Goal: Information Seeking & Learning: Compare options

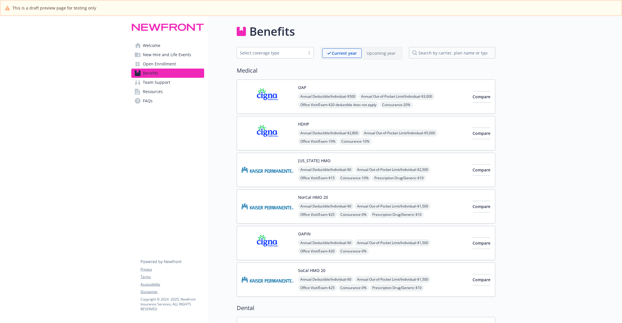
scroll to position [362, 0]
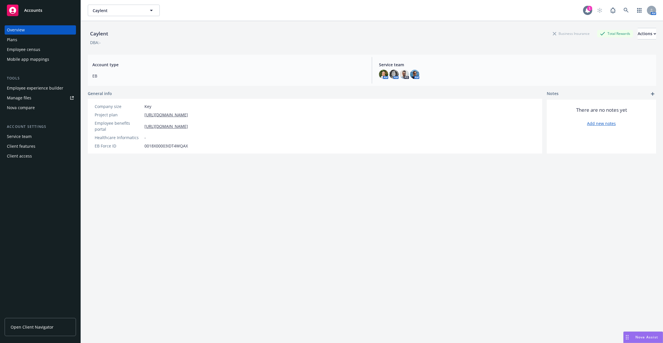
click at [590, 11] on div "1" at bounding box center [589, 8] width 5 height 5
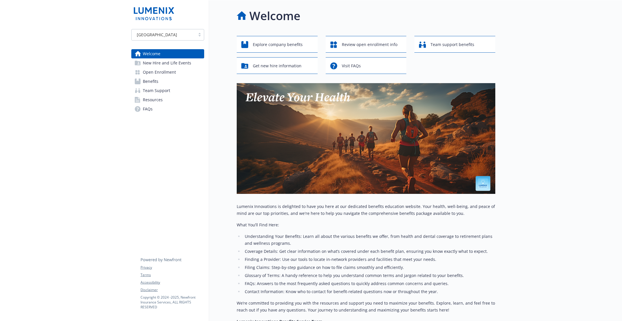
click at [195, 71] on link "Open Enrollment" at bounding box center [167, 72] width 73 height 9
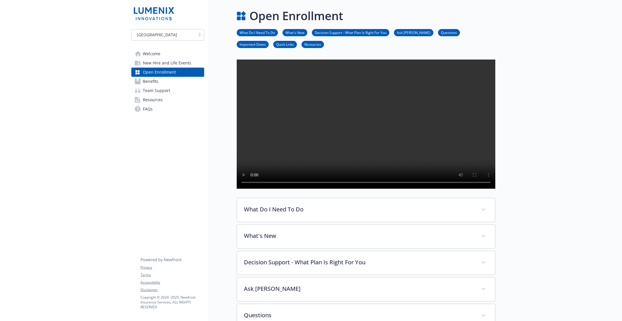
click at [195, 78] on link "Benefits" at bounding box center [167, 81] width 73 height 9
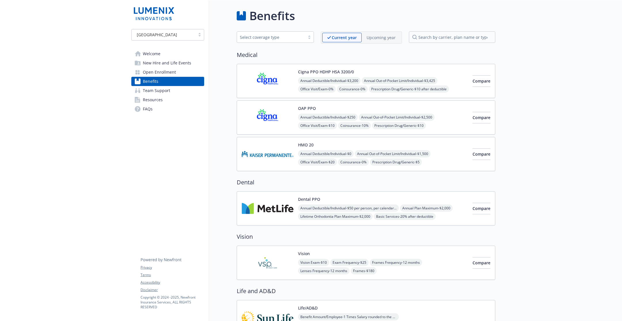
click at [195, 73] on link "Open Enrollment" at bounding box center [167, 72] width 73 height 9
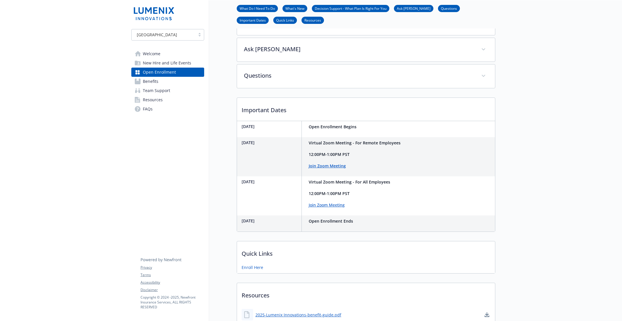
scroll to position [298, 0]
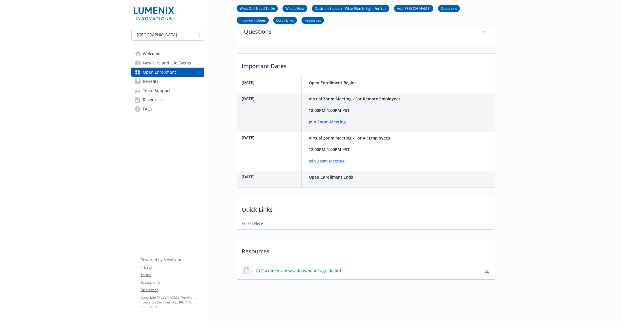
click at [182, 83] on link "Benefits" at bounding box center [167, 81] width 73 height 9
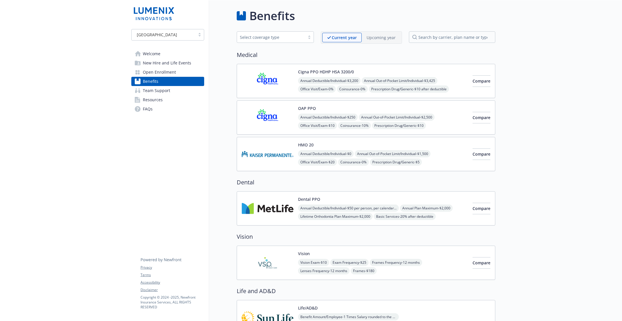
click at [386, 42] on div "Current year Upcoming year" at bounding box center [361, 37] width 81 height 12
click at [382, 39] on p "Upcoming year" at bounding box center [380, 38] width 29 height 6
click at [340, 39] on p "Current year" at bounding box center [339, 38] width 24 height 6
click at [481, 81] on button "Compare" at bounding box center [481, 81] width 18 height 12
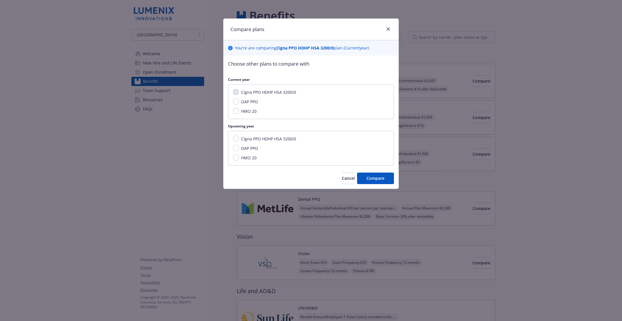
click at [256, 141] on span "Cigna PPO HDHP HSA 3200/0" at bounding box center [268, 138] width 55 height 5
click at [239, 141] on input "Cigna PPO HDHP HSA 3200/0" at bounding box center [236, 139] width 6 height 6
checkbox input "true"
click at [383, 173] on button "Compare" at bounding box center [375, 179] width 37 height 12
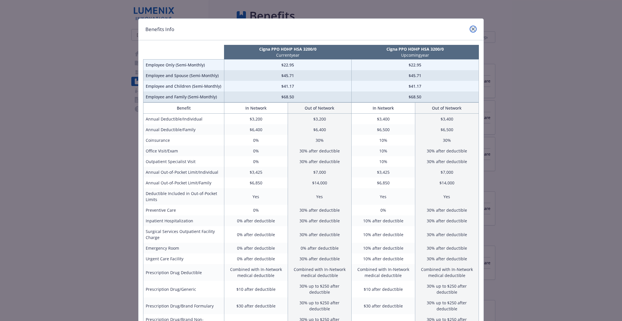
click at [475, 30] on link "close" at bounding box center [473, 29] width 7 height 7
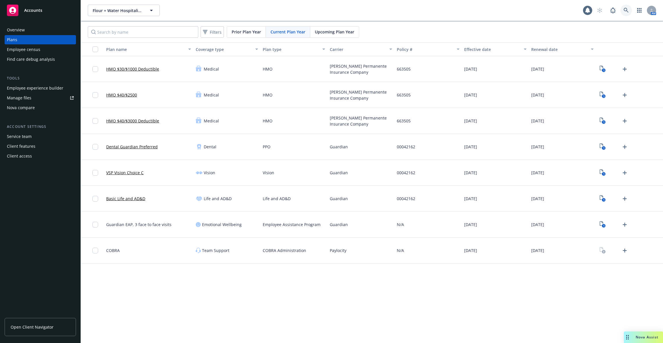
click at [622, 11] on link at bounding box center [627, 11] width 12 height 12
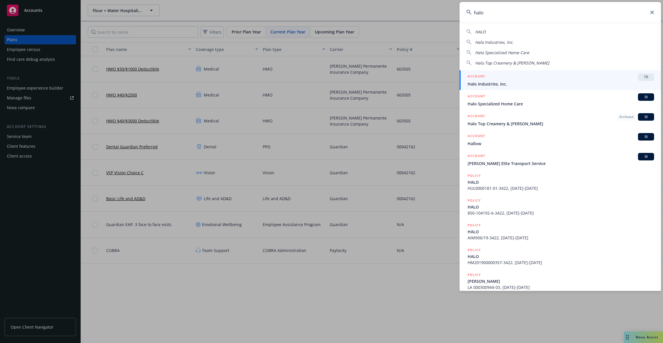
type input "halo"
click at [514, 83] on span "Halo Industries, Inc." at bounding box center [561, 84] width 187 height 6
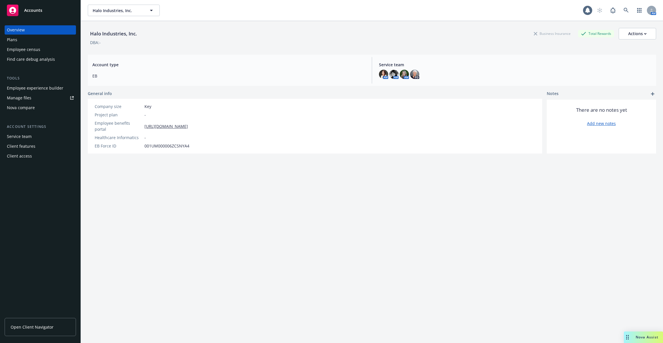
click at [48, 85] on div "Employee experience builder" at bounding box center [35, 87] width 56 height 9
click at [41, 89] on div "Employee experience builder" at bounding box center [35, 87] width 56 height 9
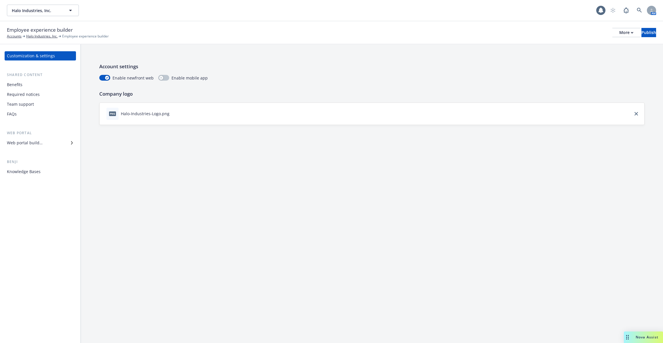
click at [38, 142] on div "Web portal builder" at bounding box center [25, 142] width 36 height 9
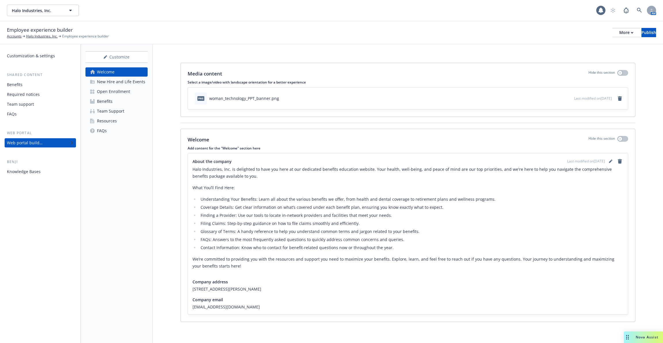
click at [131, 82] on div "New Hire and Life Events" at bounding box center [121, 81] width 48 height 9
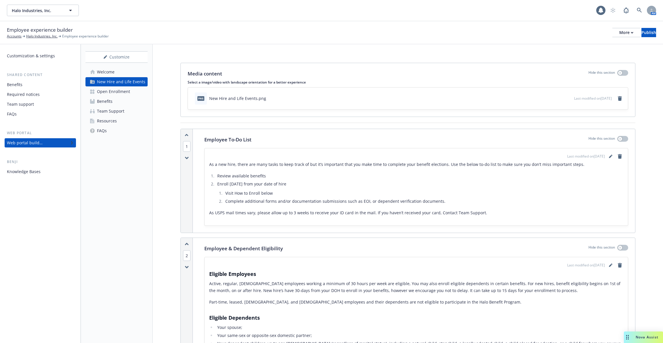
click at [130, 93] on link "Open Enrollment" at bounding box center [117, 91] width 62 height 9
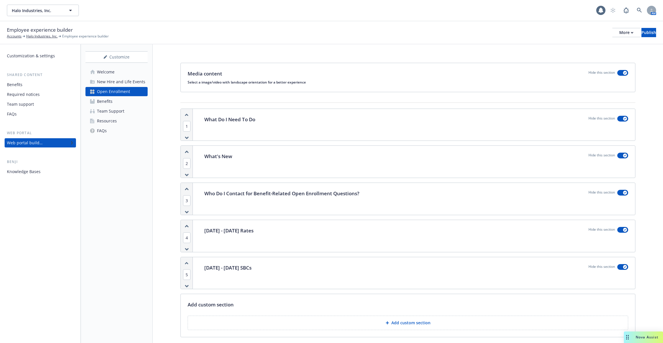
click at [128, 102] on link "Benefits" at bounding box center [117, 101] width 62 height 9
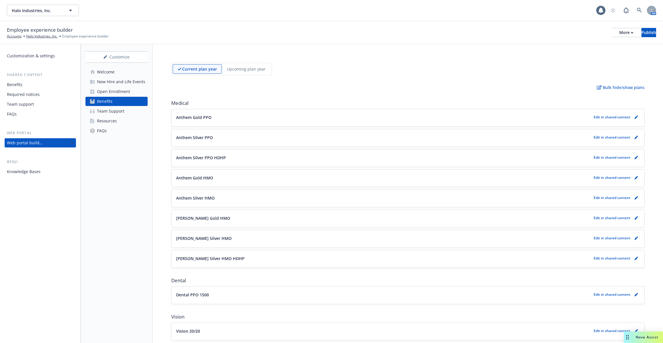
click at [128, 92] on div "Open Enrollment" at bounding box center [113, 91] width 33 height 9
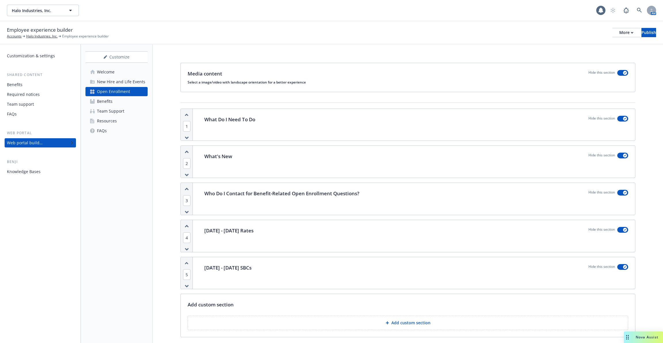
scroll to position [138, 0]
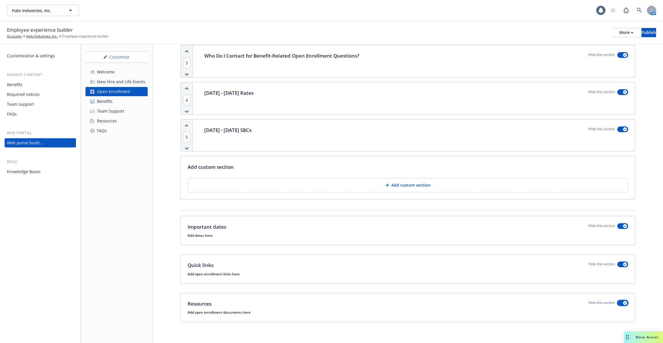
click at [623, 303] on button "button" at bounding box center [623, 303] width 11 height 6
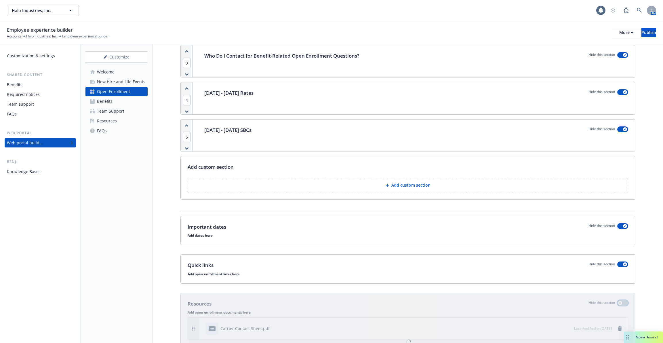
scroll to position [206, 0]
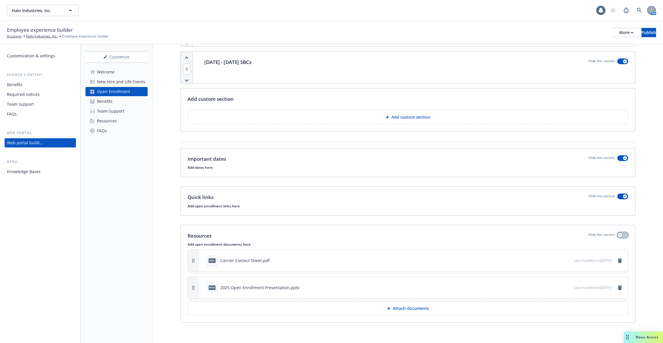
click at [622, 232] on button "button" at bounding box center [623, 235] width 11 height 6
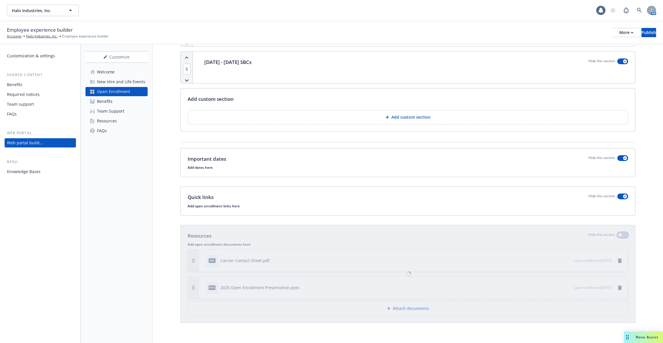
scroll to position [138, 0]
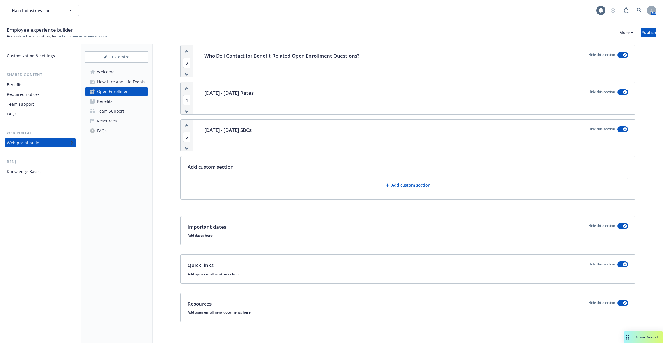
click at [128, 119] on link "Resources" at bounding box center [117, 120] width 62 height 9
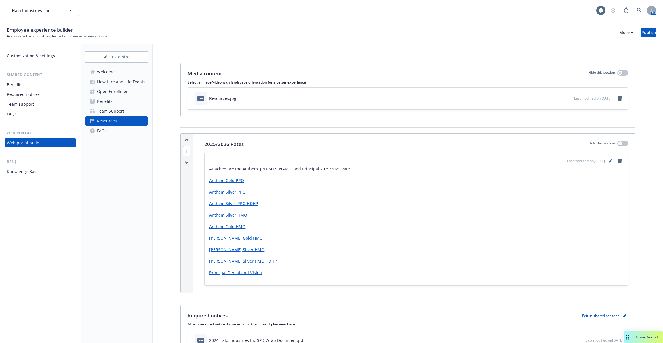
click at [125, 95] on div "Open Enrollment" at bounding box center [113, 91] width 33 height 9
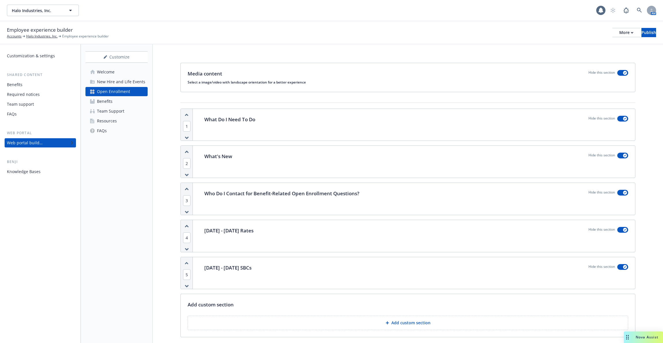
click at [120, 116] on div "Welcome New Hire and Life Events Open Enrollment Benefits Team Support Resource…" at bounding box center [117, 101] width 62 height 68
click at [120, 124] on link "Resources" at bounding box center [117, 120] width 62 height 9
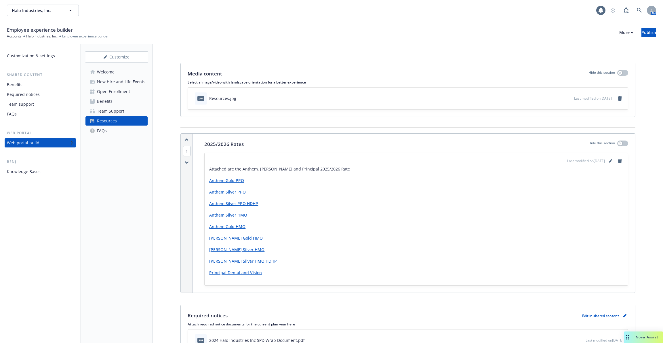
click at [227, 182] on link "Anthem Gold PPO" at bounding box center [226, 180] width 35 height 5
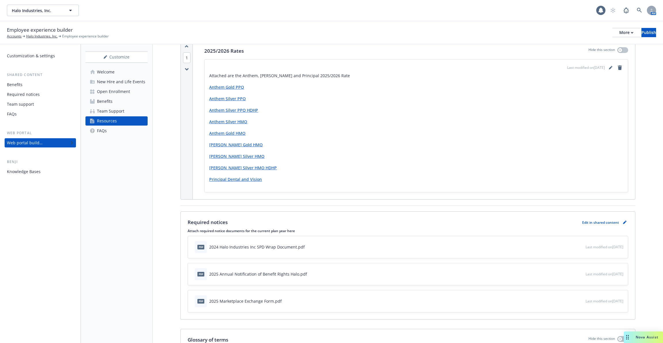
scroll to position [75, 0]
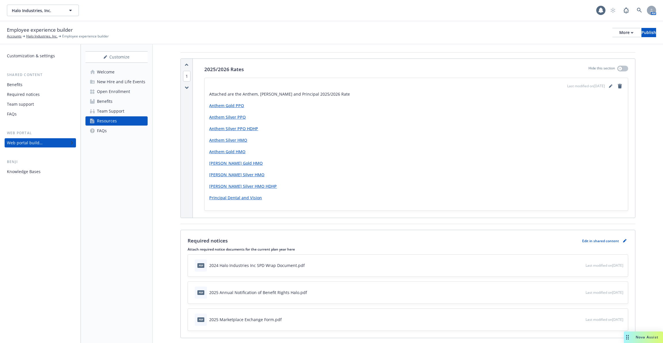
click at [55, 85] on div "Benefits" at bounding box center [40, 84] width 67 height 9
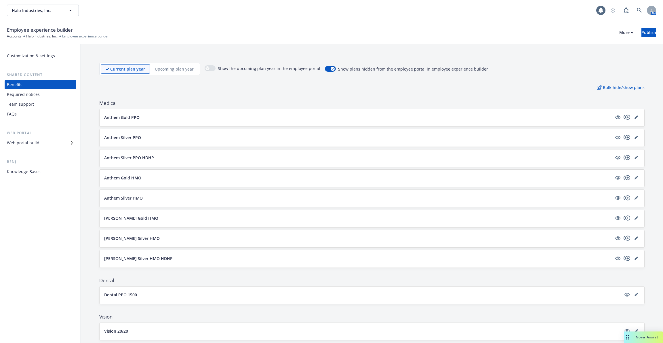
click at [174, 115] on button "Anthem Gold PPO" at bounding box center [358, 117] width 508 height 6
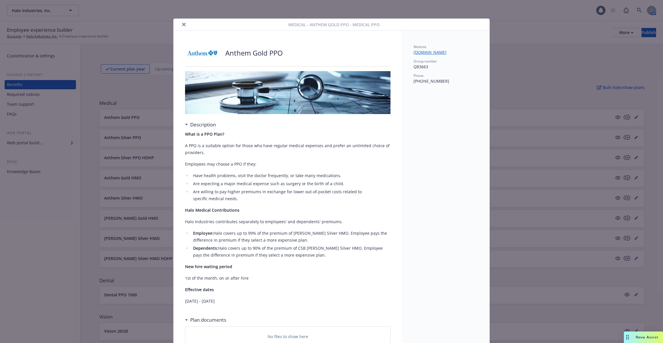
scroll to position [17, 0]
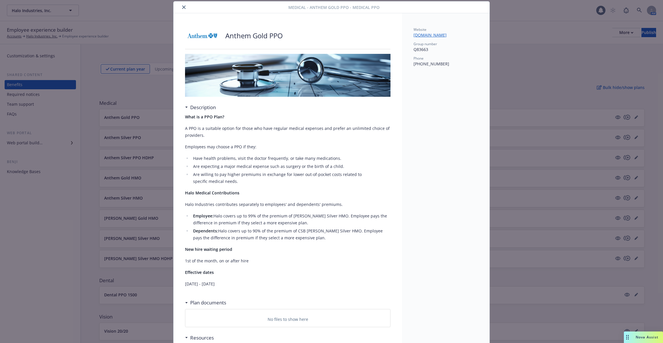
click at [124, 116] on div "Medical - Anthem Gold PPO - Medical PPO Anthem Gold PPO Description What is a P…" at bounding box center [331, 171] width 663 height 343
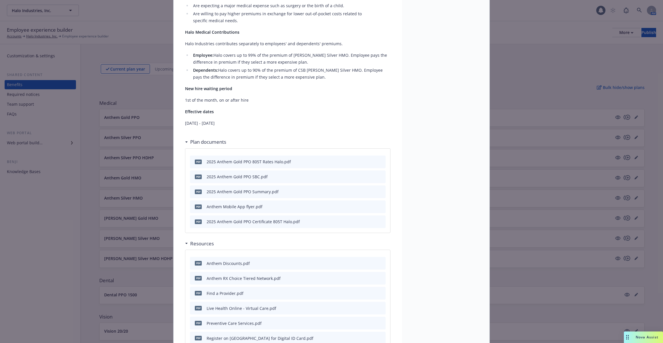
scroll to position [213, 0]
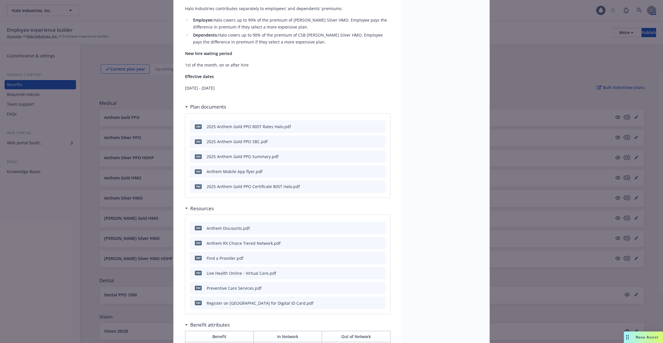
click at [381, 127] on icon "preview file" at bounding box center [380, 126] width 5 height 4
click at [140, 79] on div "Medical - Anthem Gold PPO - Medical PPO Anthem Gold PPO Description What is a P…" at bounding box center [331, 171] width 663 height 343
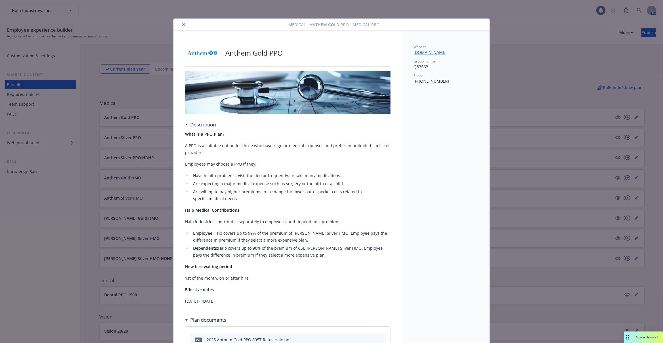
click at [182, 26] on icon "close" at bounding box center [183, 24] width 3 height 3
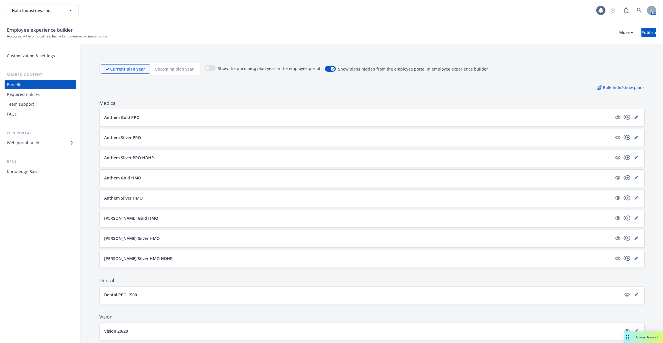
click at [37, 172] on div "Knowledge Bases" at bounding box center [24, 171] width 34 height 9
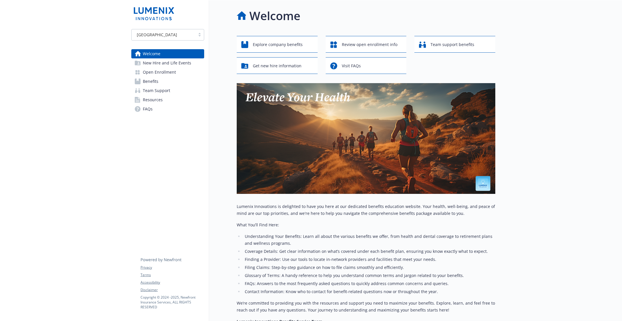
click at [173, 100] on link "Resources" at bounding box center [167, 99] width 73 height 9
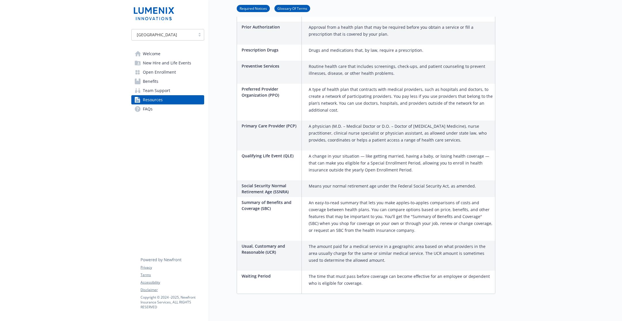
click at [183, 67] on span "New Hire and Life Events" at bounding box center [167, 62] width 48 height 9
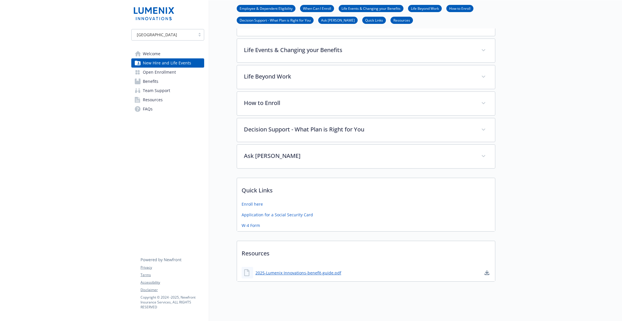
click at [181, 73] on link "Open Enrollment" at bounding box center [167, 72] width 73 height 9
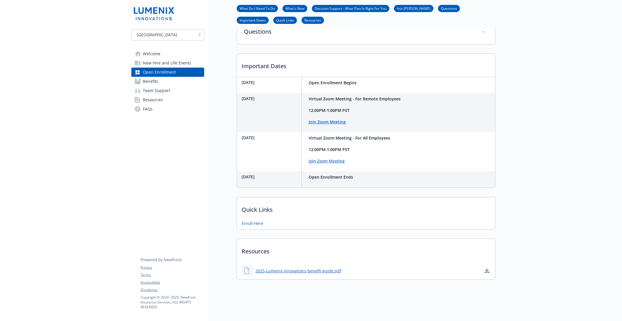
scroll to position [298, 0]
click at [311, 273] on div "Open Enrollment What Do I Need To Do What's New Decision Support - What Plan Is…" at bounding box center [352, 1] width 286 height 570
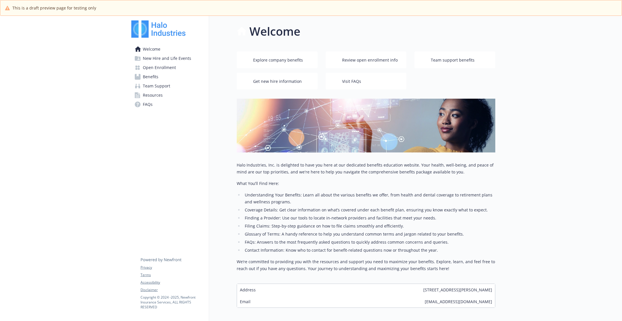
click at [165, 68] on span "Open Enrollment" at bounding box center [159, 67] width 33 height 9
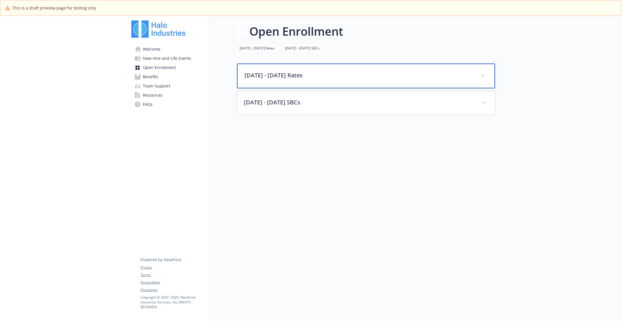
click at [261, 74] on p "2025 - 2026 Rates" at bounding box center [358, 75] width 229 height 9
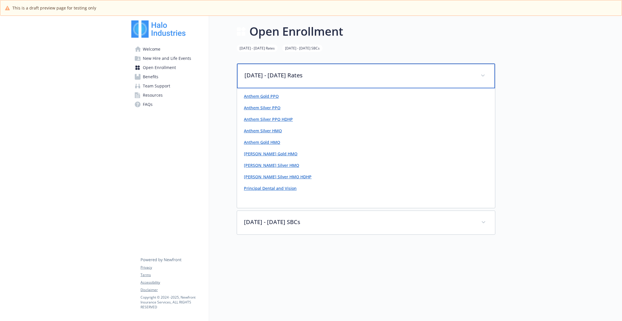
click at [261, 74] on p "2025 - 2026 Rates" at bounding box center [358, 75] width 229 height 9
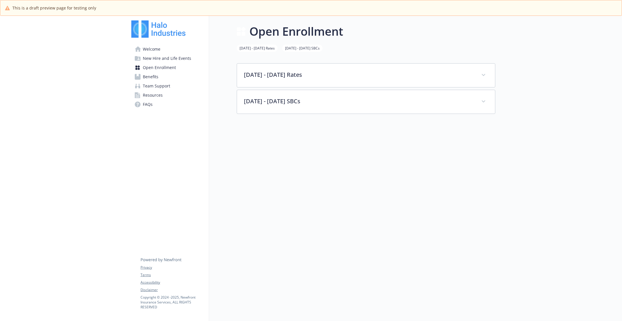
click at [386, 56] on div "2025 - 2026 Rates 2025 - 2026 SBCs" at bounding box center [366, 48] width 259 height 16
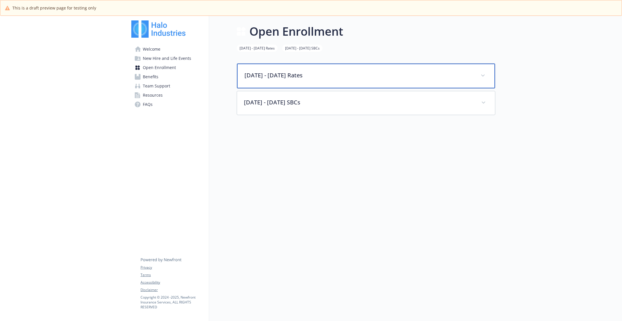
click at [382, 70] on div "2025 - 2026 Rates" at bounding box center [366, 76] width 258 height 25
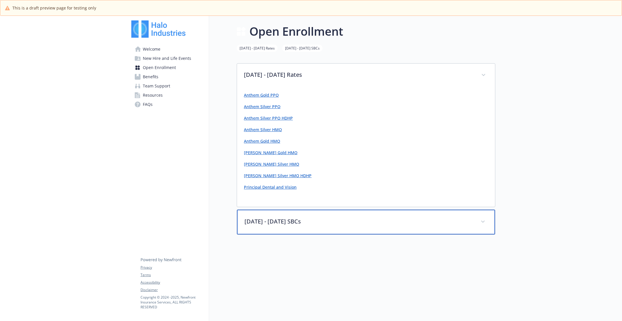
click at [351, 218] on p "2025 - 2026 SBCs" at bounding box center [358, 221] width 229 height 9
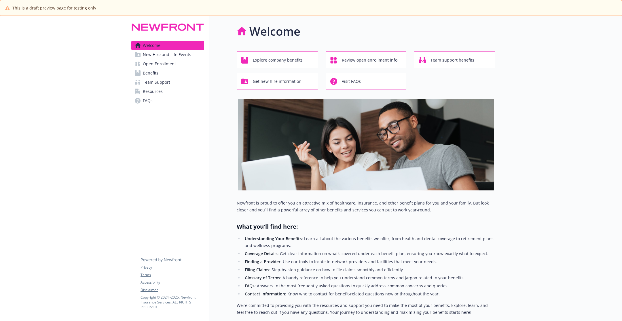
click at [164, 59] on span "New Hire and Life Events" at bounding box center [167, 54] width 48 height 9
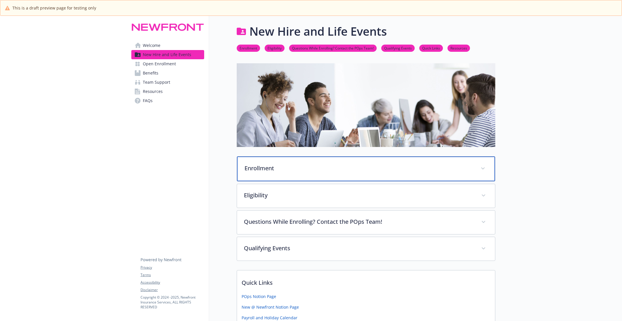
click at [299, 175] on div "Enrollment" at bounding box center [366, 169] width 258 height 25
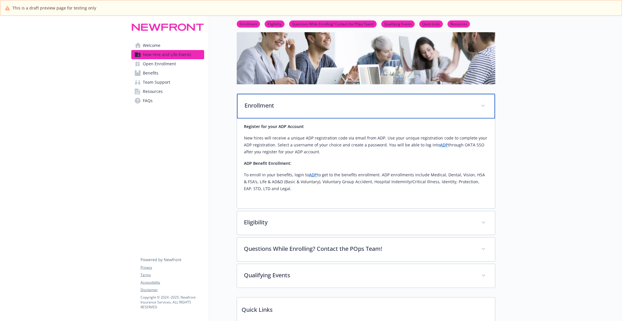
scroll to position [100, 0]
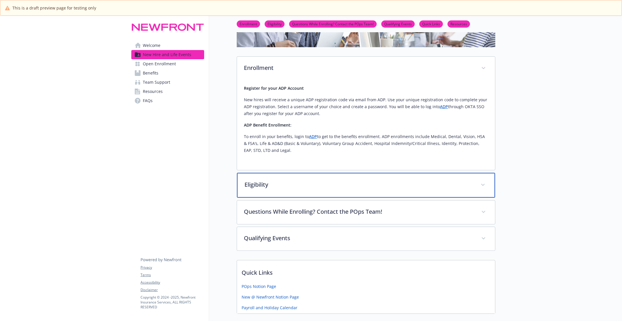
click at [305, 181] on p "Eligibility" at bounding box center [358, 185] width 229 height 9
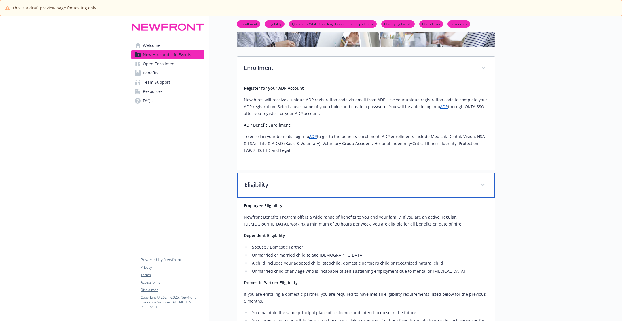
click at [305, 181] on p "Eligibility" at bounding box center [358, 185] width 229 height 9
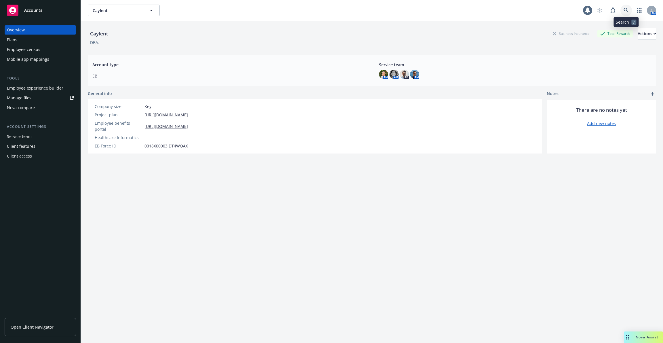
click at [629, 8] on icon at bounding box center [626, 10] width 5 height 5
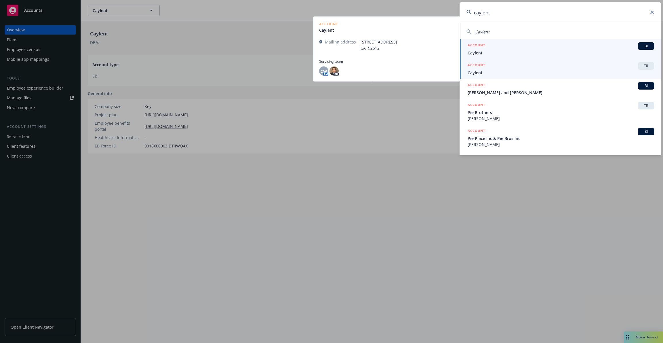
type input "caylent"
click at [520, 66] on div "ACCOUNT TR" at bounding box center [561, 65] width 187 height 7
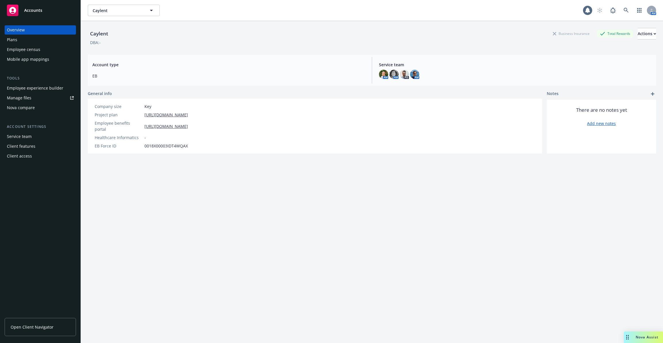
click at [45, 87] on div "Employee experience builder" at bounding box center [35, 87] width 56 height 9
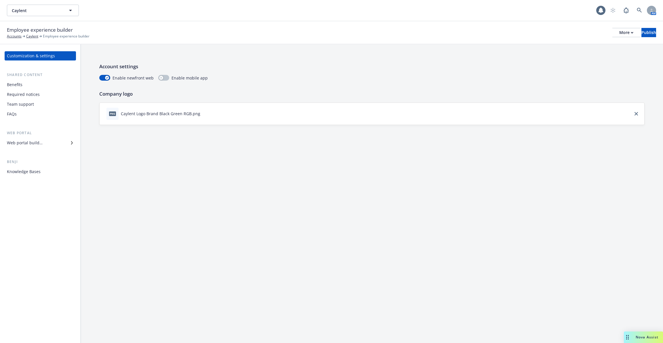
click at [48, 141] on div "Web portal builder" at bounding box center [40, 142] width 67 height 9
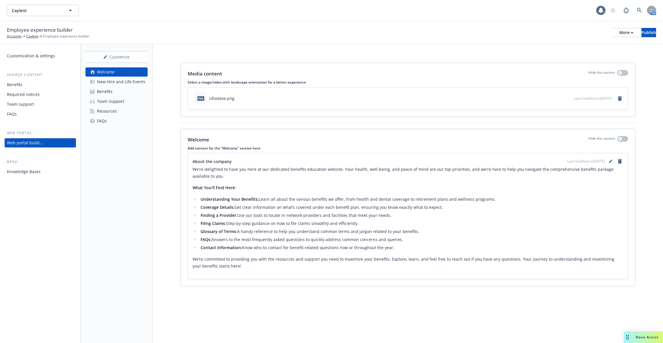
click at [129, 81] on div "New Hire and Life Events" at bounding box center [121, 81] width 48 height 9
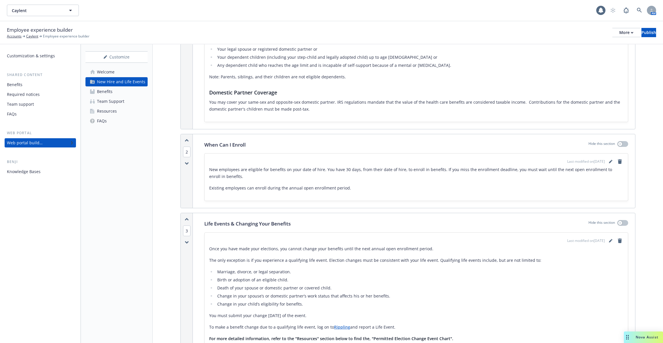
scroll to position [149, 0]
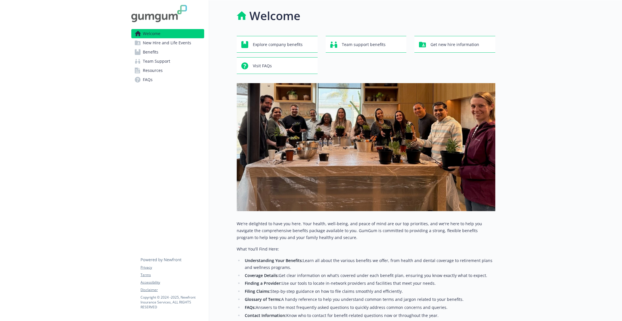
click at [181, 63] on link "Team Support" at bounding box center [167, 61] width 73 height 9
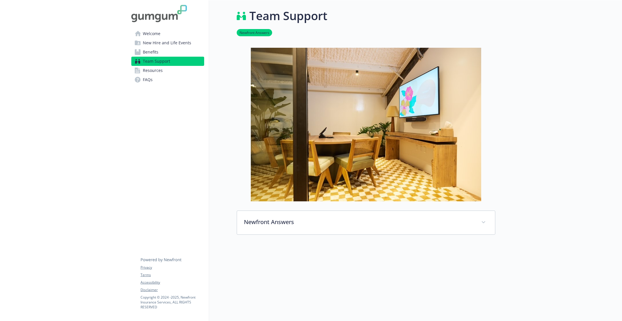
click at [183, 52] on link "Benefits" at bounding box center [167, 52] width 73 height 9
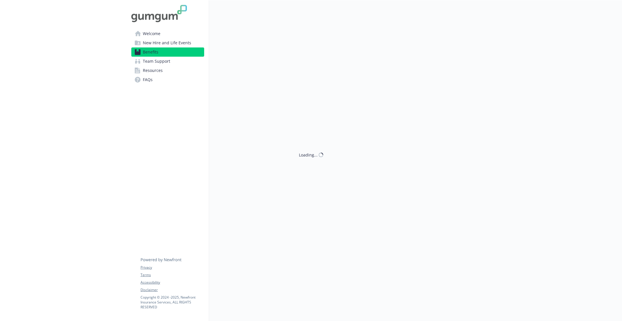
click at [193, 43] on link "New Hire and Life Events" at bounding box center [167, 42] width 73 height 9
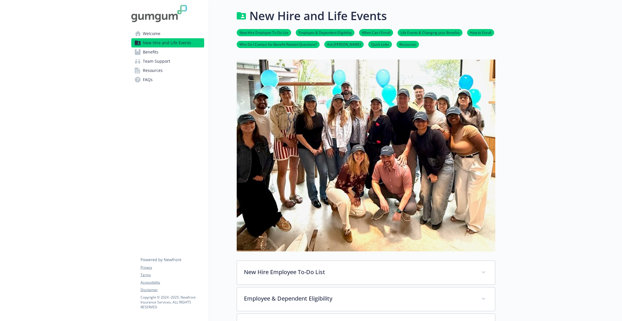
click at [191, 38] on link "New Hire and Life Events" at bounding box center [167, 42] width 73 height 9
click at [181, 36] on link "Welcome" at bounding box center [167, 33] width 73 height 9
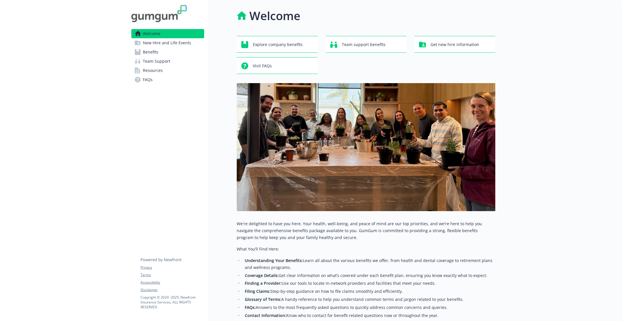
click at [181, 45] on span "New Hire and Life Events" at bounding box center [167, 42] width 48 height 9
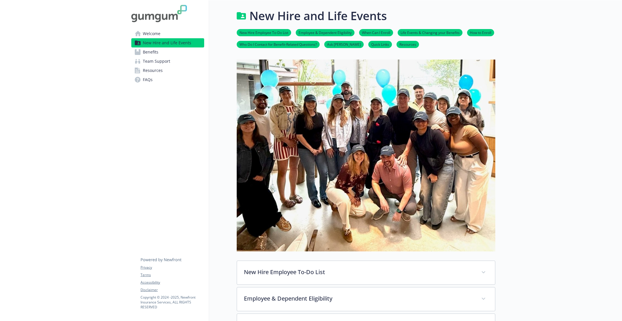
click at [180, 50] on link "Benefits" at bounding box center [167, 52] width 73 height 9
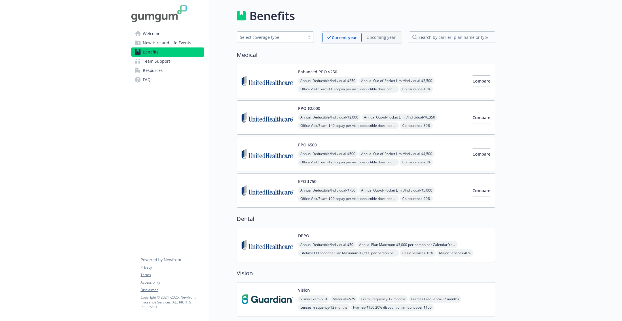
click at [184, 43] on span "New Hire and Life Events" at bounding box center [167, 42] width 48 height 9
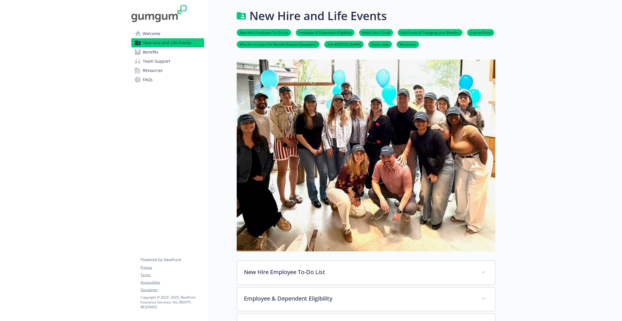
click at [183, 69] on link "Resources" at bounding box center [167, 70] width 73 height 9
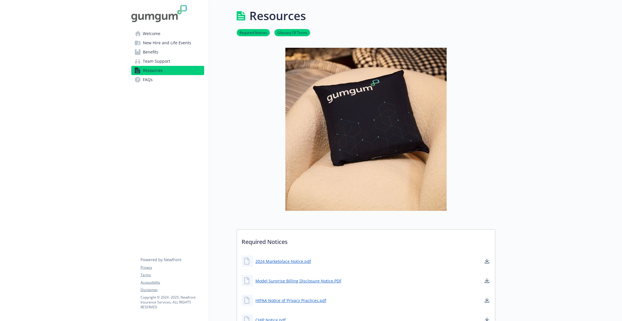
click at [185, 62] on link "Team Support" at bounding box center [167, 61] width 73 height 9
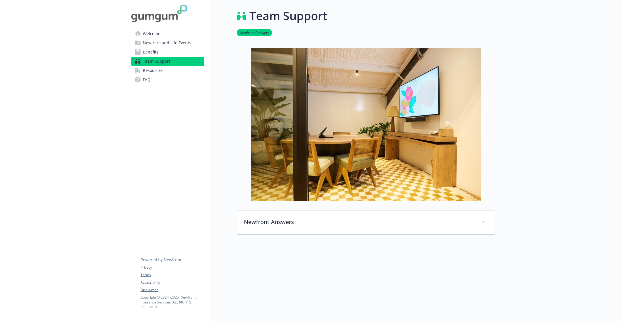
click at [189, 49] on link "Benefits" at bounding box center [167, 52] width 73 height 9
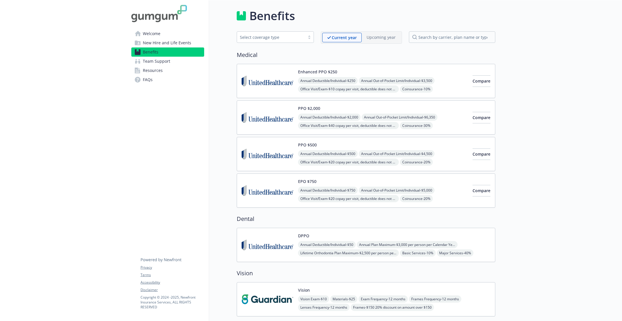
click at [190, 44] on link "New Hire and Life Events" at bounding box center [167, 42] width 73 height 9
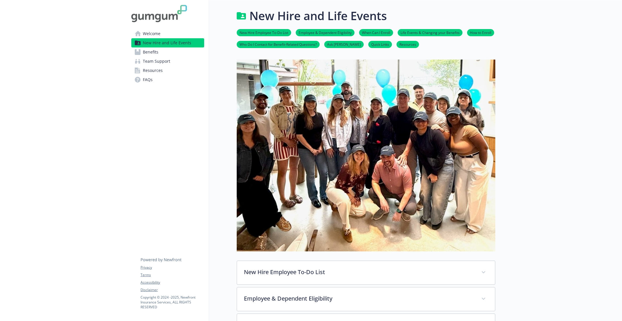
click at [187, 38] on span "New Hire and Life Events" at bounding box center [167, 42] width 48 height 9
click at [178, 33] on link "Welcome" at bounding box center [167, 33] width 73 height 9
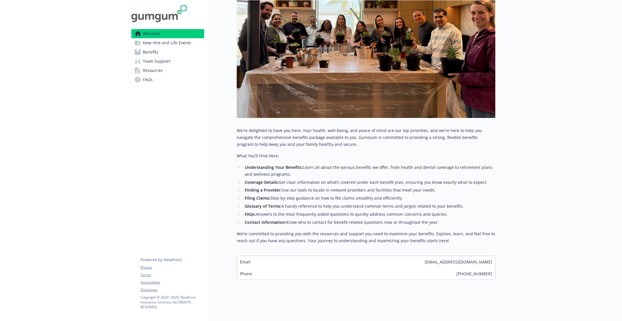
click at [178, 42] on span "New Hire and Life Events" at bounding box center [167, 42] width 48 height 9
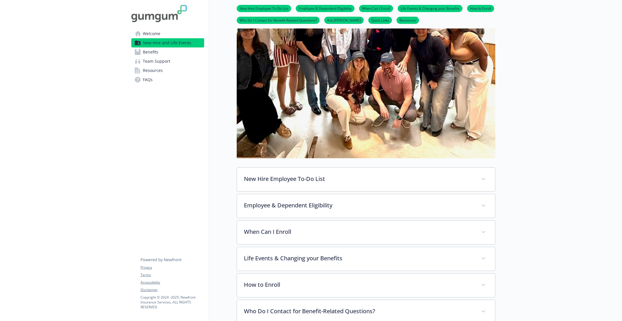
click at [175, 53] on link "Benefits" at bounding box center [167, 52] width 73 height 9
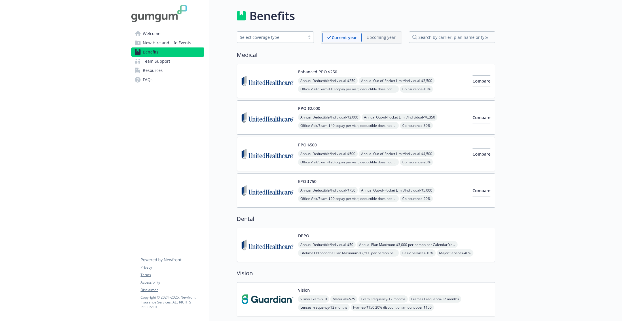
click at [165, 56] on link "Benefits" at bounding box center [167, 52] width 73 height 9
click at [165, 60] on span "Team Support" at bounding box center [156, 61] width 27 height 9
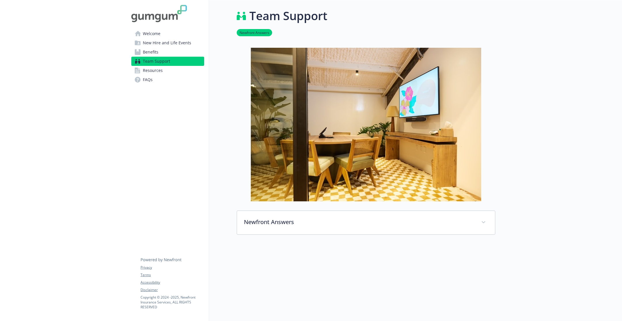
click at [177, 41] on span "New Hire and Life Events" at bounding box center [167, 42] width 48 height 9
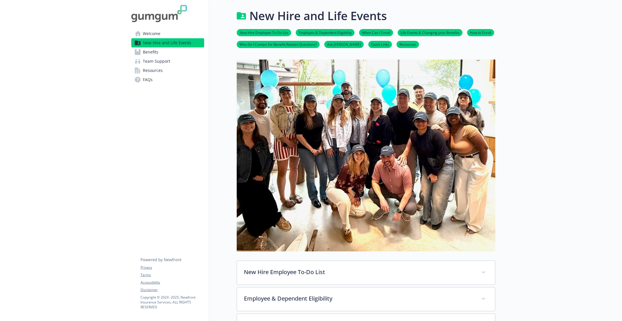
click at [176, 39] on span "New Hire and Life Events" at bounding box center [167, 42] width 48 height 9
click at [176, 36] on link "Welcome" at bounding box center [167, 33] width 73 height 9
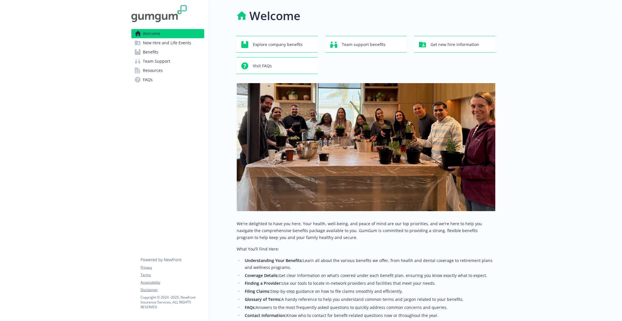
click at [171, 62] on link "Team Support" at bounding box center [167, 61] width 73 height 9
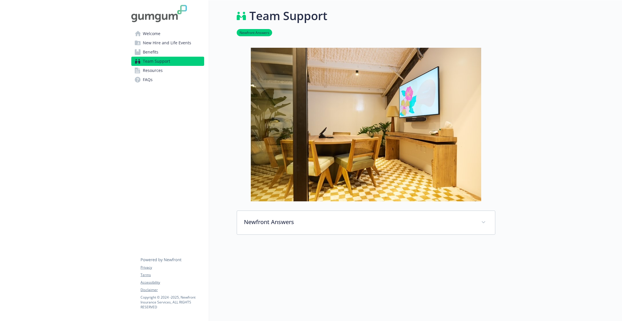
click at [169, 69] on link "Resources" at bounding box center [167, 70] width 73 height 9
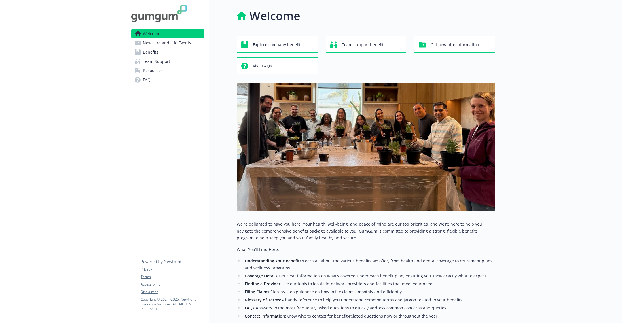
click at [182, 39] on span "New Hire and Life Events" at bounding box center [167, 42] width 48 height 9
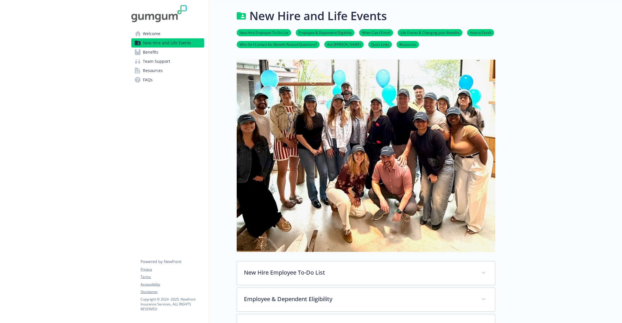
click at [176, 51] on link "Benefits" at bounding box center [167, 52] width 73 height 9
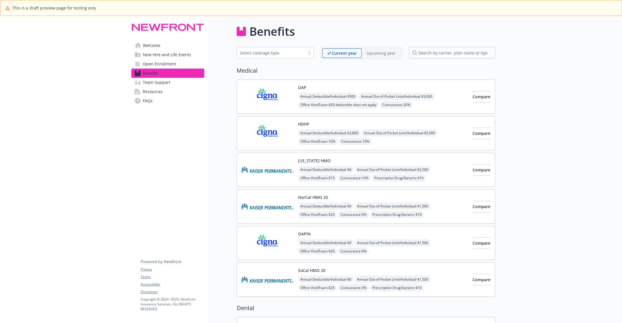
scroll to position [362, 0]
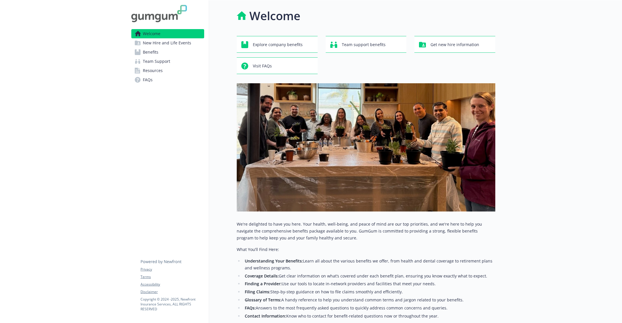
click at [186, 46] on span "New Hire and Life Events" at bounding box center [167, 42] width 48 height 9
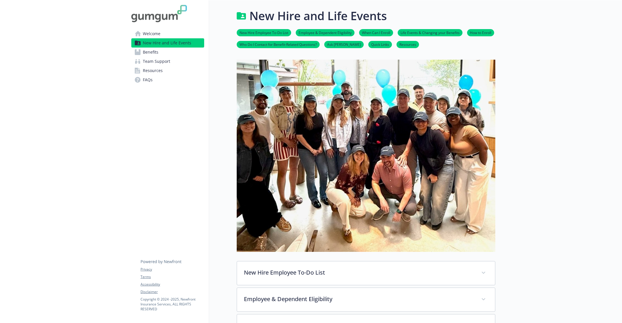
click at [172, 52] on link "Benefits" at bounding box center [167, 52] width 73 height 9
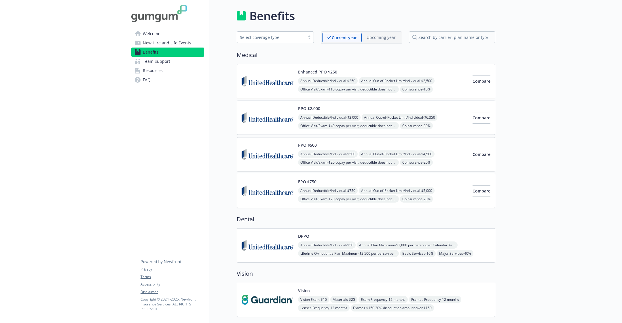
click at [170, 62] on link "Team Support" at bounding box center [167, 61] width 73 height 9
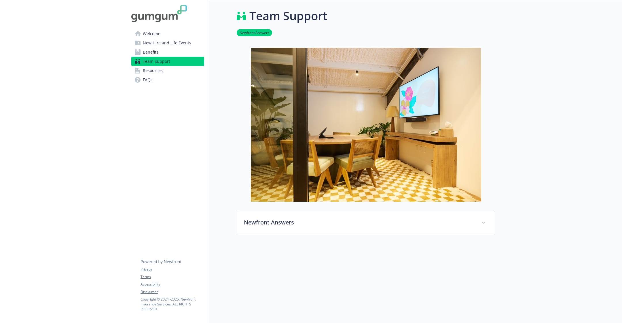
click at [165, 71] on link "Resources" at bounding box center [167, 70] width 73 height 9
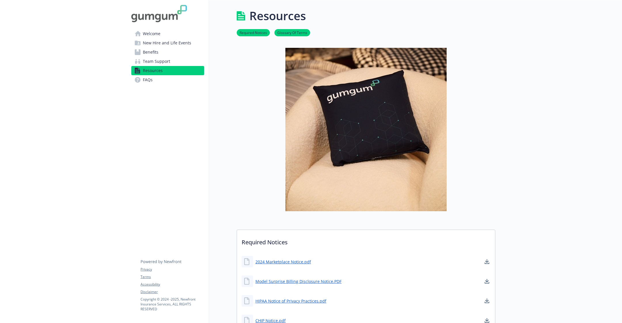
click at [167, 81] on link "FAQs" at bounding box center [167, 79] width 73 height 9
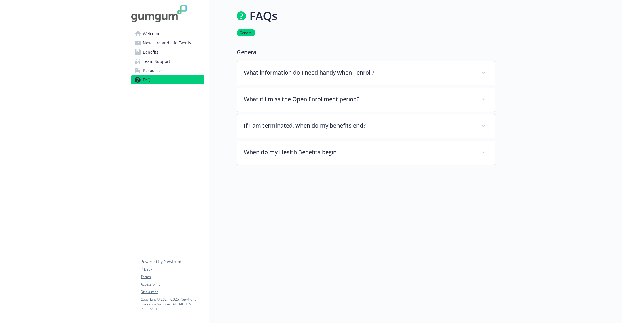
click at [173, 35] on link "Welcome" at bounding box center [167, 33] width 73 height 9
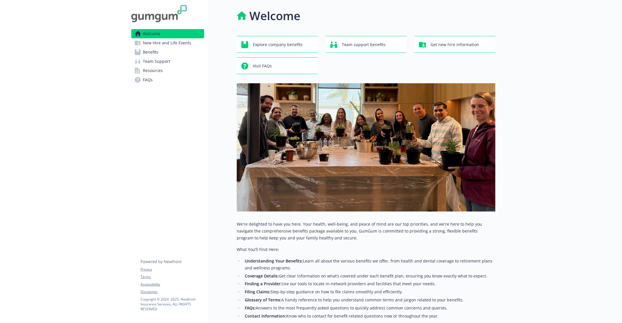
click at [176, 41] on span "New Hire and Life Events" at bounding box center [167, 42] width 48 height 9
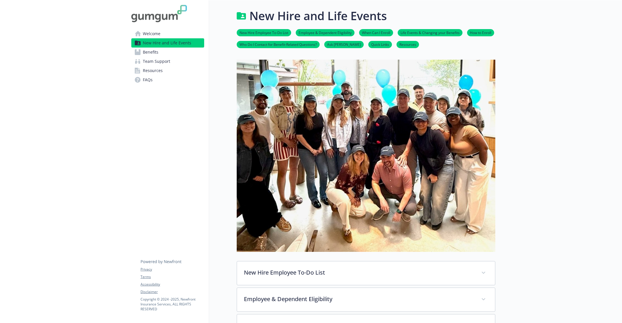
click at [183, 56] on link "Benefits" at bounding box center [167, 52] width 73 height 9
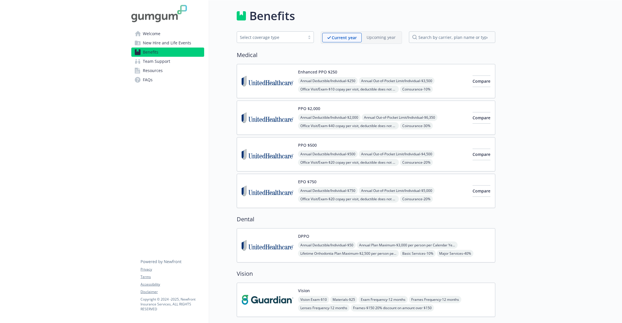
click at [177, 67] on link "Resources" at bounding box center [167, 70] width 73 height 9
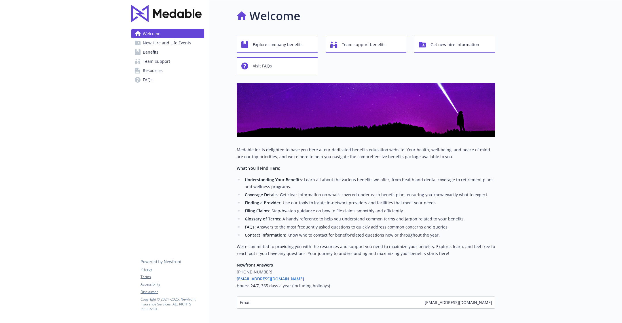
click at [173, 51] on link "Benefits" at bounding box center [167, 52] width 73 height 9
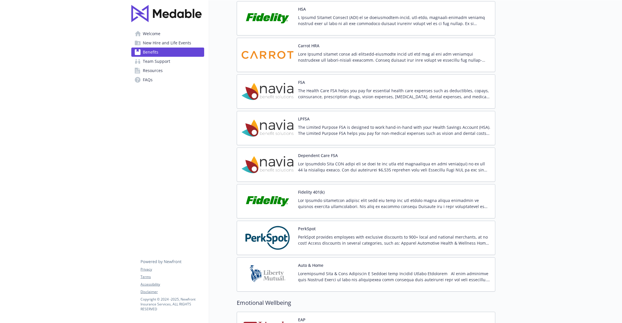
scroll to position [899, 0]
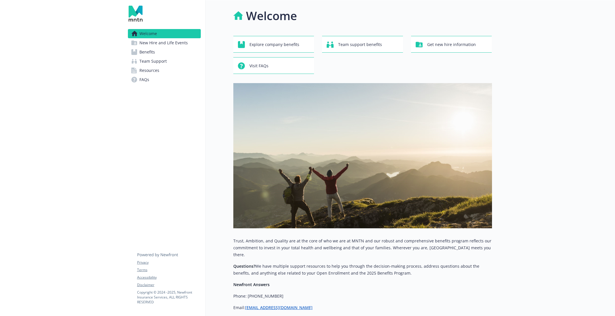
click at [174, 55] on link "Benefits" at bounding box center [164, 52] width 73 height 9
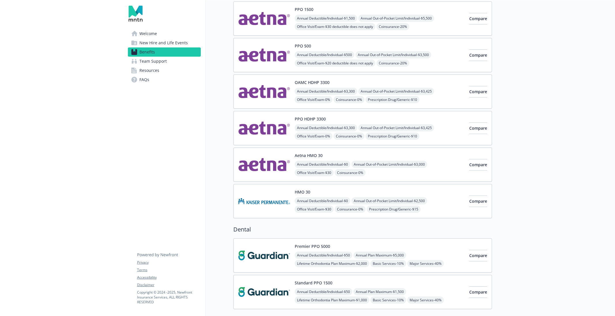
scroll to position [181, 0]
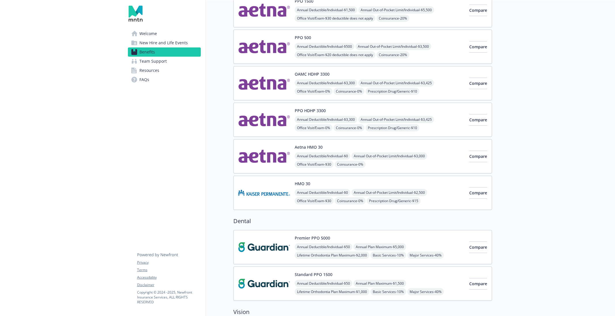
click at [269, 153] on img at bounding box center [264, 156] width 52 height 24
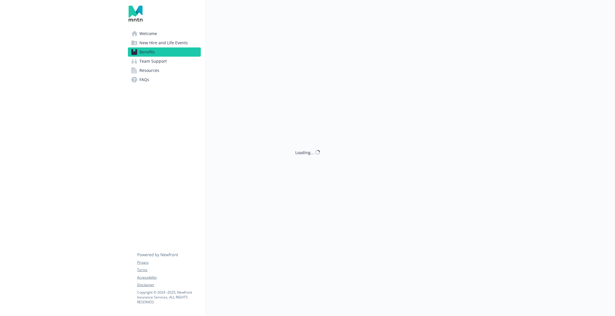
scroll to position [181, 0]
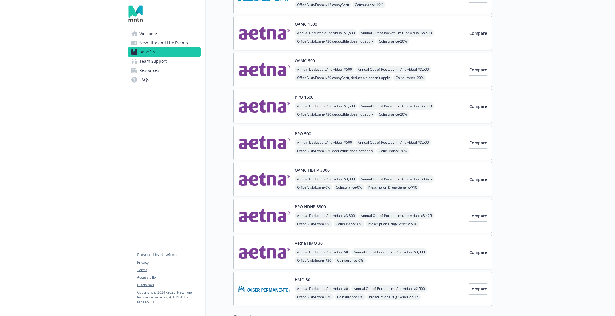
click at [257, 73] on img at bounding box center [264, 70] width 52 height 24
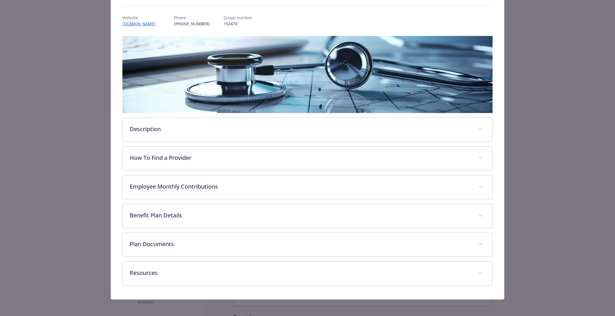
scroll to position [56, 0]
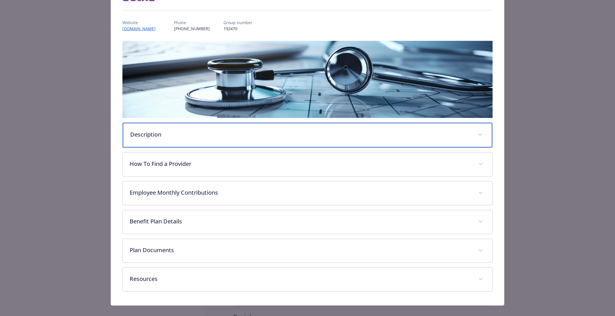
click at [205, 143] on div "Description" at bounding box center [307, 135] width 369 height 25
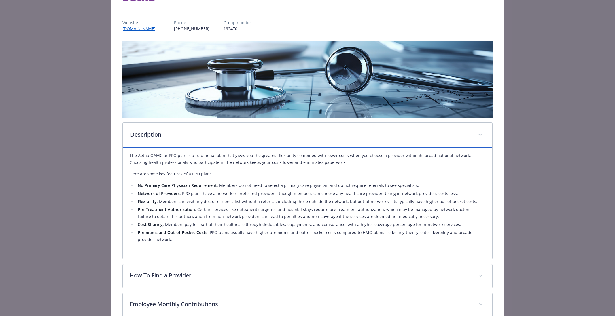
click at [205, 143] on div "Description" at bounding box center [307, 135] width 369 height 25
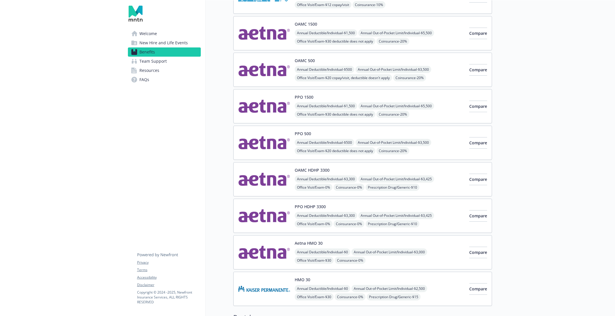
click at [261, 70] on img at bounding box center [264, 70] width 52 height 24
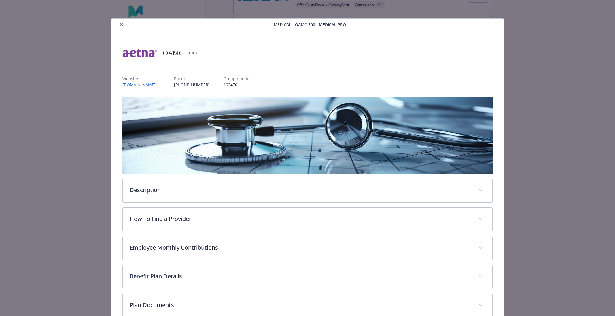
scroll to position [17, 0]
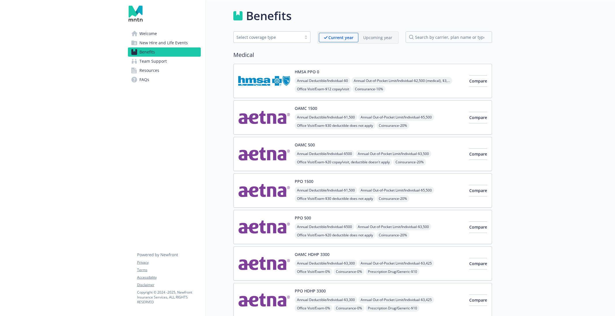
click at [242, 188] on img at bounding box center [264, 190] width 52 height 24
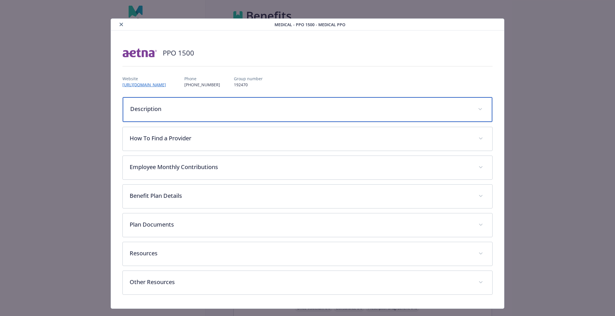
click at [163, 104] on div "Description" at bounding box center [307, 109] width 369 height 25
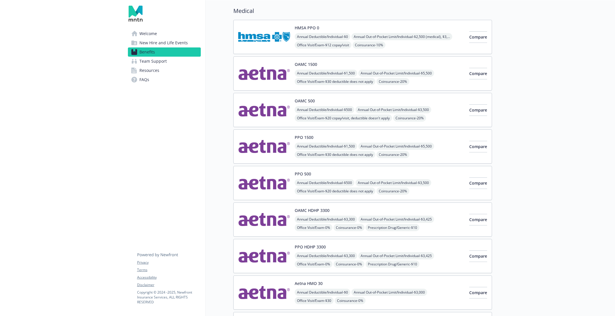
scroll to position [323, 0]
